Goal: Find specific page/section: Find specific page/section

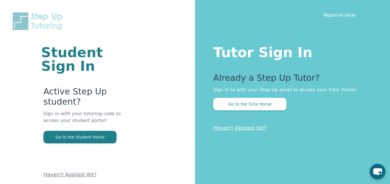
click at [88, 127] on p "Sign in with your tutoring code to access your student portal!" at bounding box center [84, 121] width 83 height 21
click at [92, 130] on p "Sign in with your tutoring code to access your student portal!" at bounding box center [84, 121] width 83 height 21
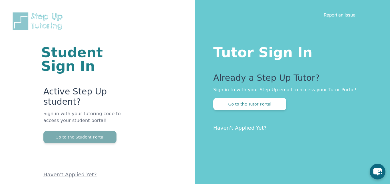
click at [100, 139] on button "Go to the Student Portal" at bounding box center [79, 137] width 73 height 13
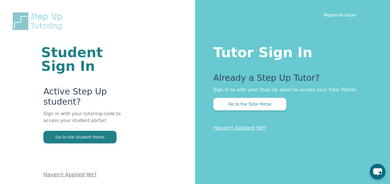
click at [52, 144] on p "Haven't Applied Yet?" at bounding box center [84, 161] width 83 height 35
click at [69, 144] on p "Haven't Applied Yet?" at bounding box center [84, 161] width 83 height 35
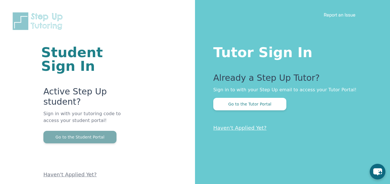
click at [70, 139] on button "Go to the Student Portal" at bounding box center [79, 137] width 73 height 13
